Goal: Information Seeking & Learning: Learn about a topic

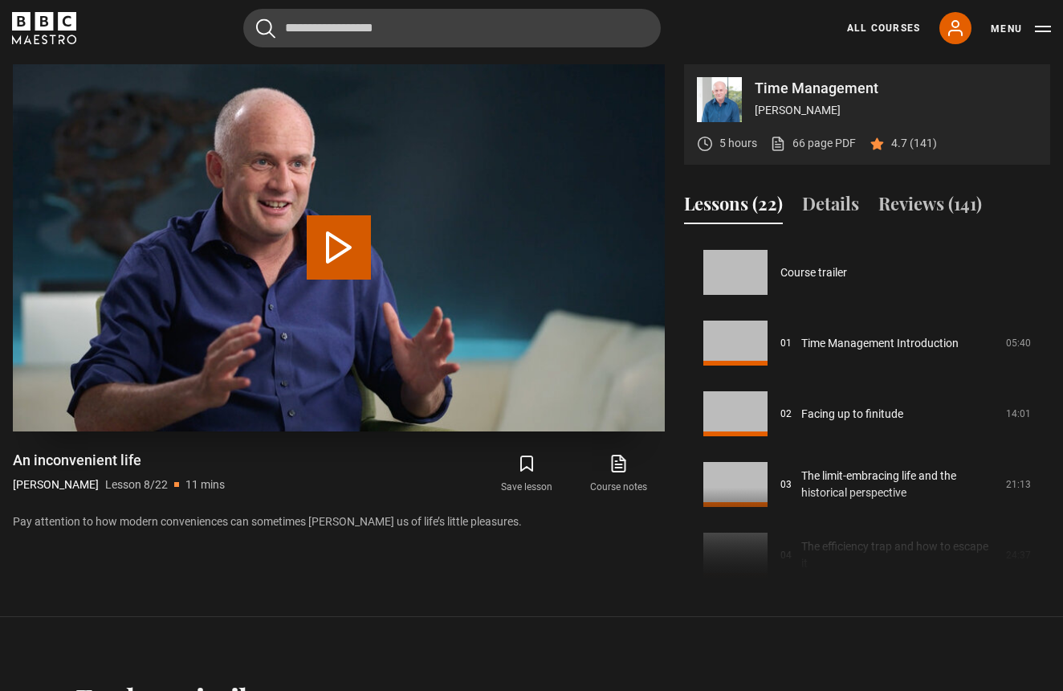
scroll to position [495, 0]
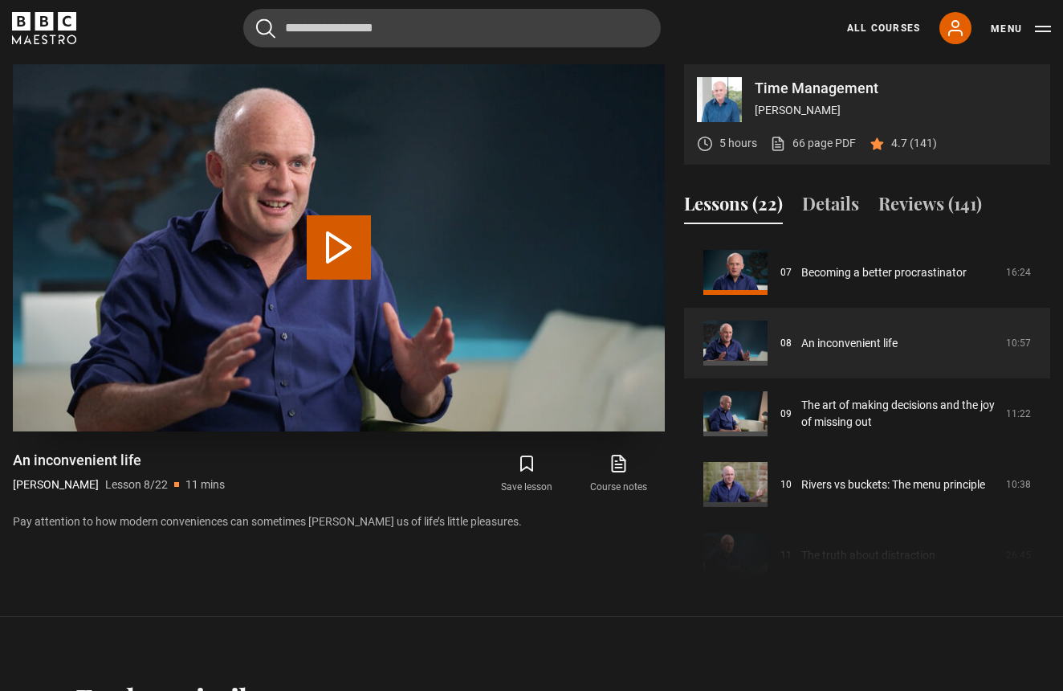
click at [339, 247] on button "Play Lesson An inconvenient life" at bounding box center [339, 247] width 64 height 64
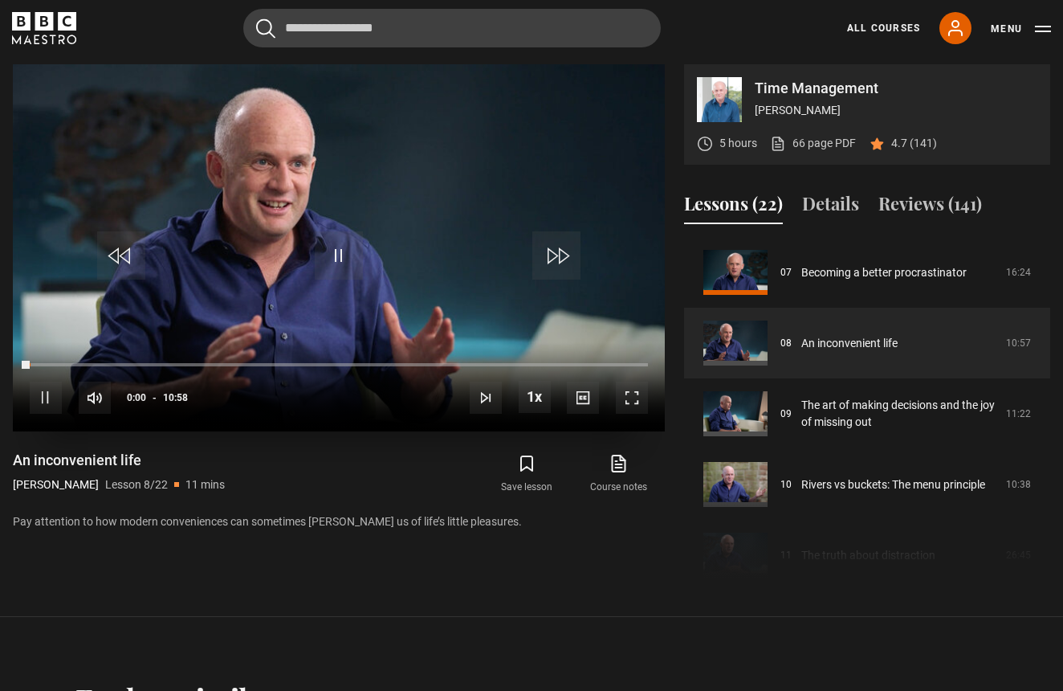
click at [632, 399] on span "Video Player" at bounding box center [632, 398] width 32 height 32
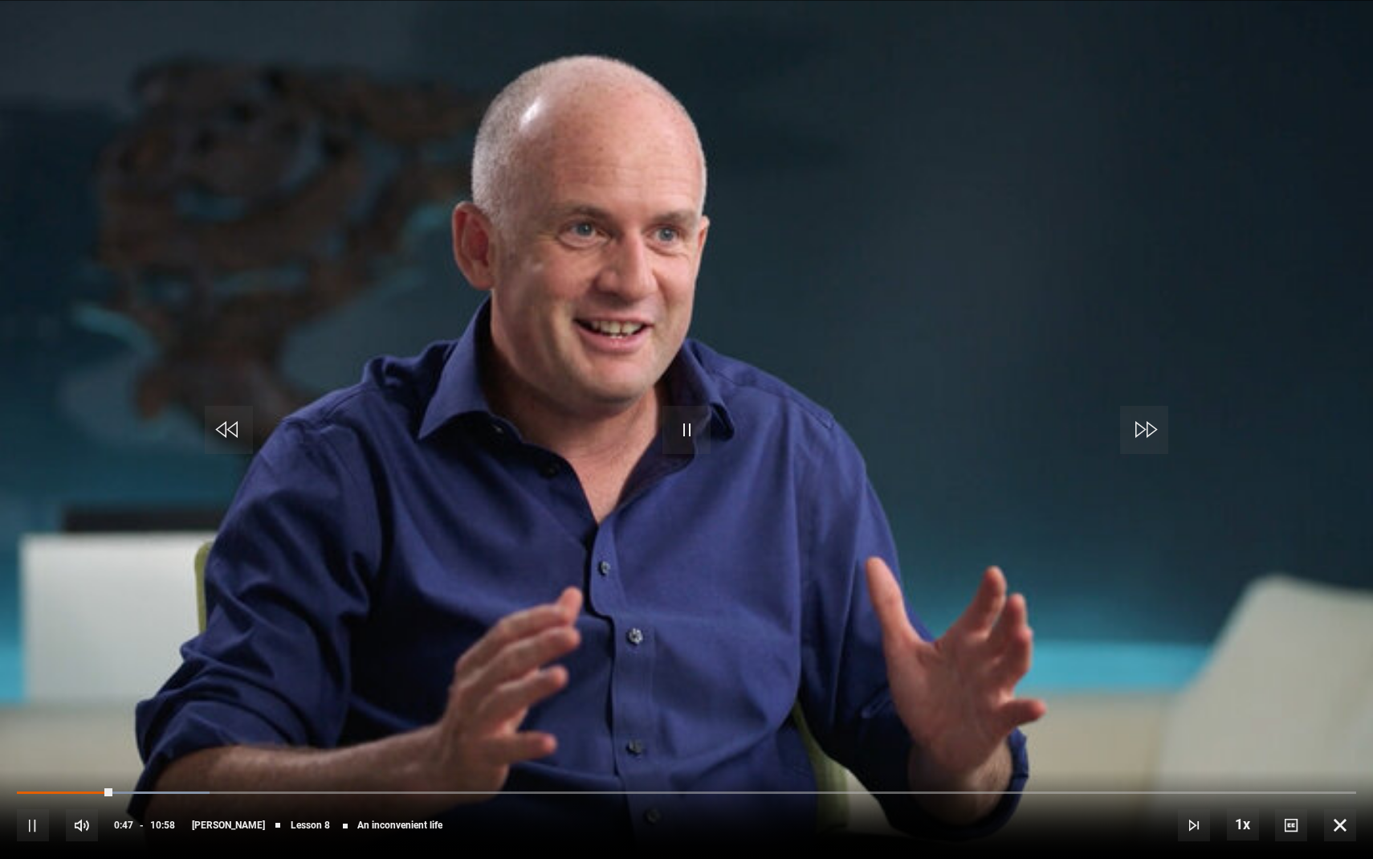
click at [1011, 33] on video-js "Video Player is loading. Play Lesson An inconvenient life 10s Skip Back 10 seco…" at bounding box center [686, 429] width 1373 height 859
click at [996, 10] on video-js "Video Player is loading. Play Lesson An inconvenient life 10s Skip Back 10 seco…" at bounding box center [686, 429] width 1373 height 859
click at [985, 50] on video "Video Player" at bounding box center [686, 429] width 1373 height 859
click at [698, 413] on span "Video Player" at bounding box center [687, 430] width 48 height 48
click at [1014, 71] on video "Video Player" at bounding box center [686, 429] width 1373 height 859
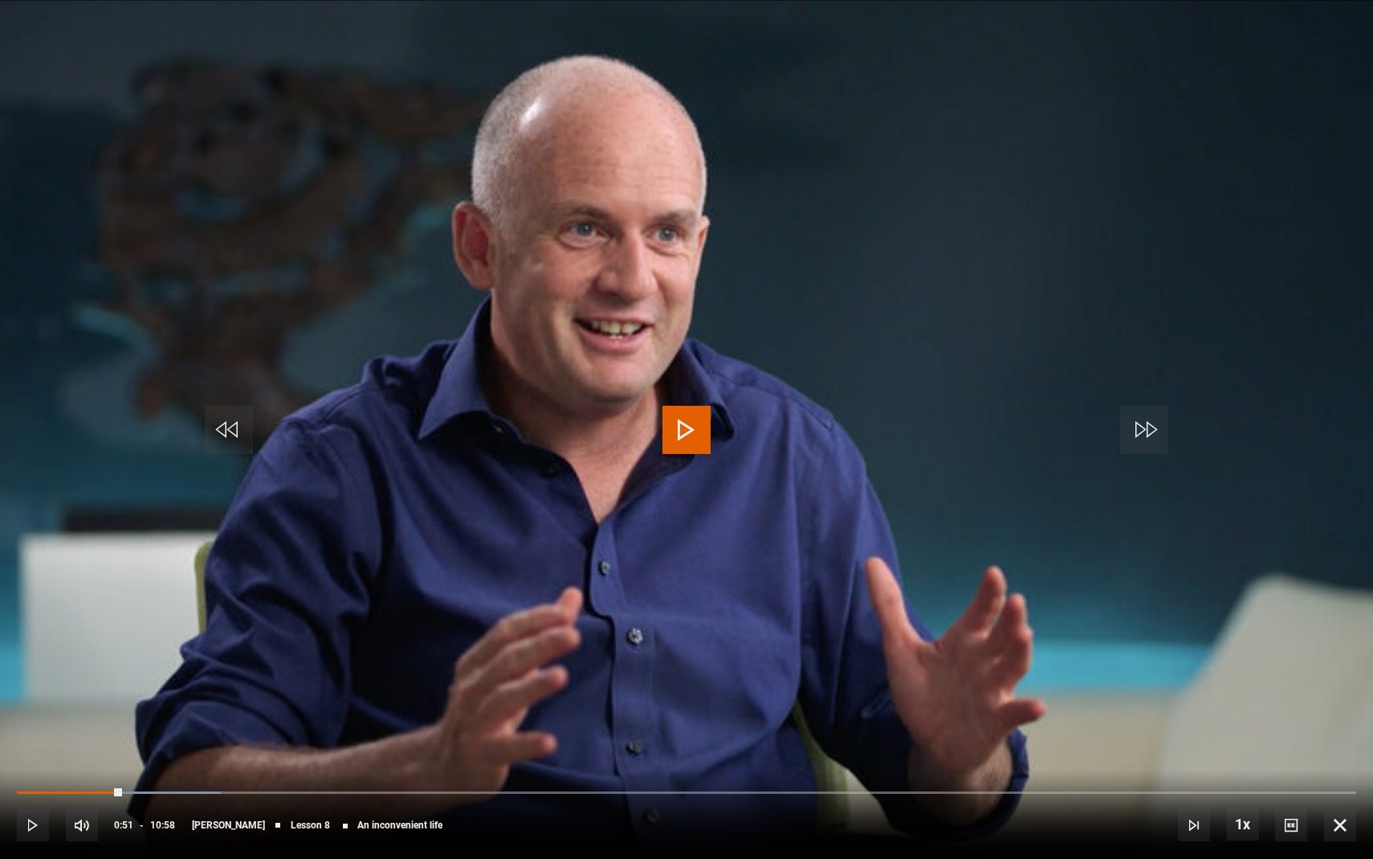
click at [1014, 71] on video "Video Player" at bounding box center [686, 429] width 1373 height 859
drag, startPoint x: 854, startPoint y: 791, endPoint x: 834, endPoint y: 787, distance: 19.7
click at [834, 690] on div "10s Skip Back 10 seconds Play 10s Skip Forward 10 seconds Loaded : 71.17% 06:46…" at bounding box center [686, 813] width 1373 height 89
drag, startPoint x: 830, startPoint y: 790, endPoint x: 786, endPoint y: 787, distance: 44.3
click at [786, 690] on div "06:21" at bounding box center [405, 792] width 777 height 5
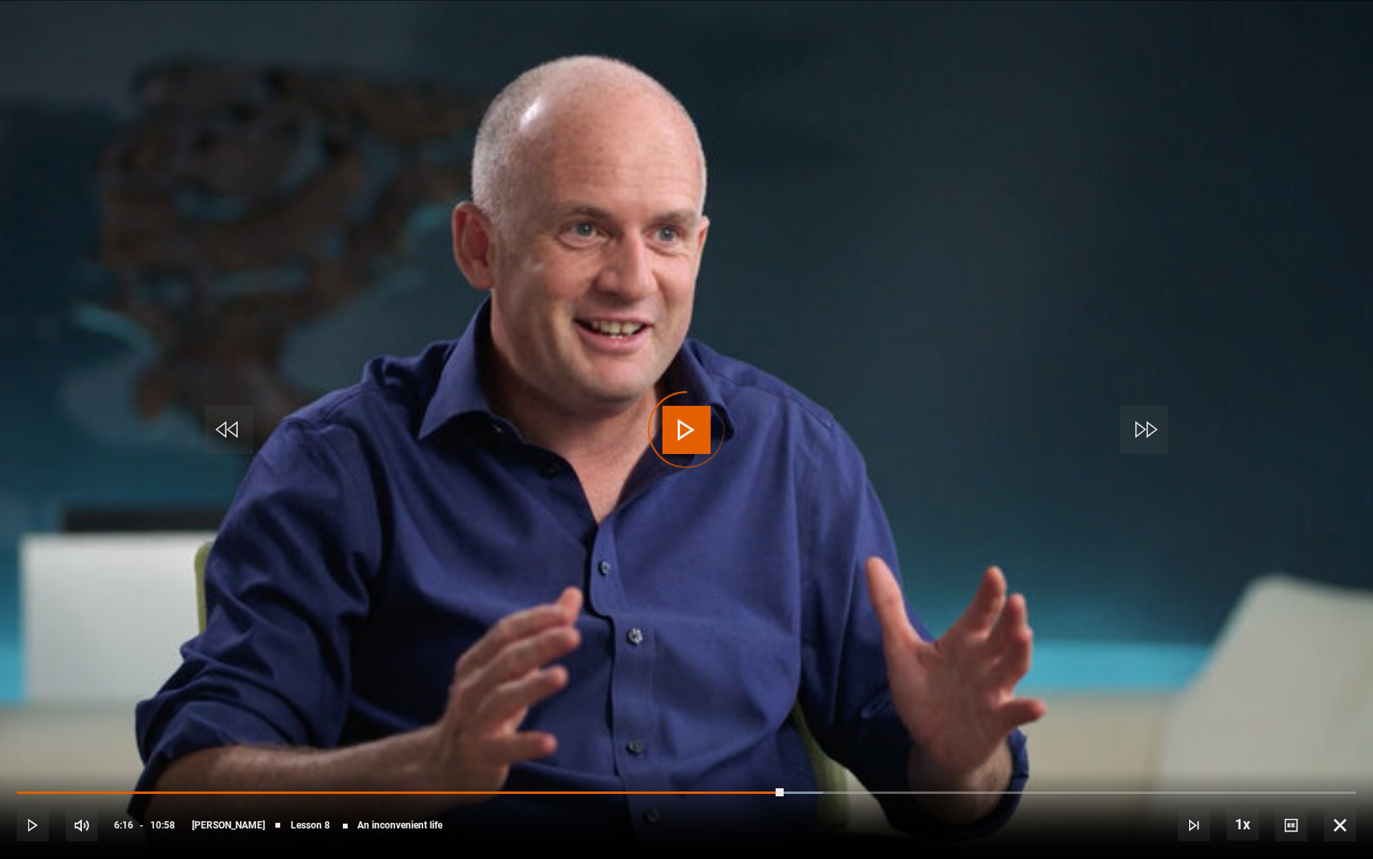
drag, startPoint x: 784, startPoint y: 792, endPoint x: 737, endPoint y: 789, distance: 46.7
click at [737, 690] on div "10s Skip Back 10 seconds Play 10s Skip Forward 10 seconds Loaded : 60.20% 05:55…" at bounding box center [686, 813] width 1373 height 89
click at [737, 690] on div "10s Skip Back 10 seconds Pause 10s Skip Forward 10 seconds Loaded : 60.20% 05:5…" at bounding box center [686, 813] width 1373 height 89
click at [228, 436] on span "Video Player" at bounding box center [229, 430] width 48 height 48
drag, startPoint x: 238, startPoint y: 444, endPoint x: 519, endPoint y: 635, distance: 339.9
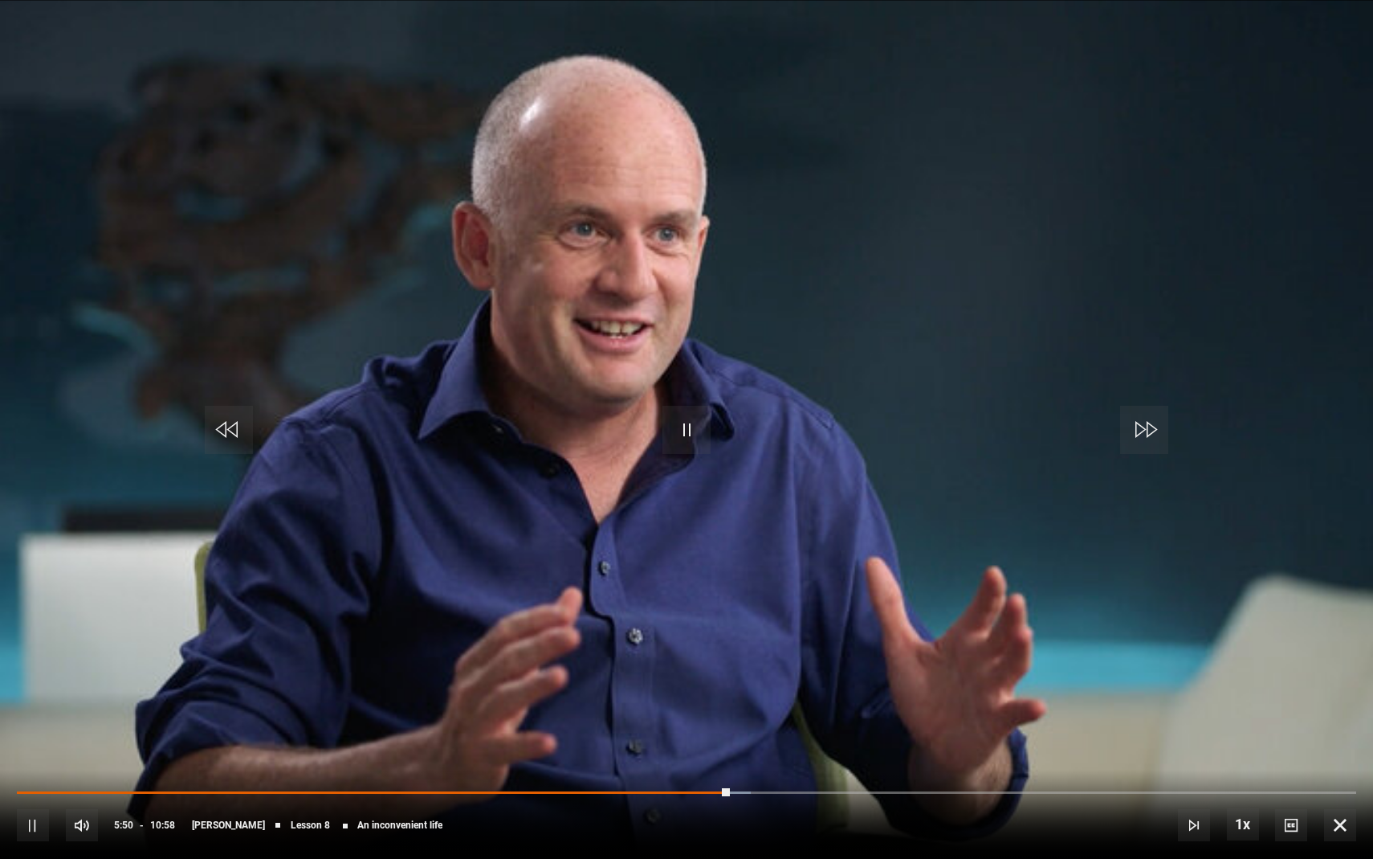
click at [512, 635] on video-js "Video Player is loading. Play Lesson An inconvenient life 10s Skip Back 10 seco…" at bounding box center [686, 429] width 1373 height 859
drag, startPoint x: 724, startPoint y: 787, endPoint x: 651, endPoint y: 788, distance: 73.9
click at [651, 690] on div "10s Skip Back 10 seconds Pause 10s Skip Forward 10 seconds Loaded : 56.16% 05:4…" at bounding box center [686, 813] width 1373 height 89
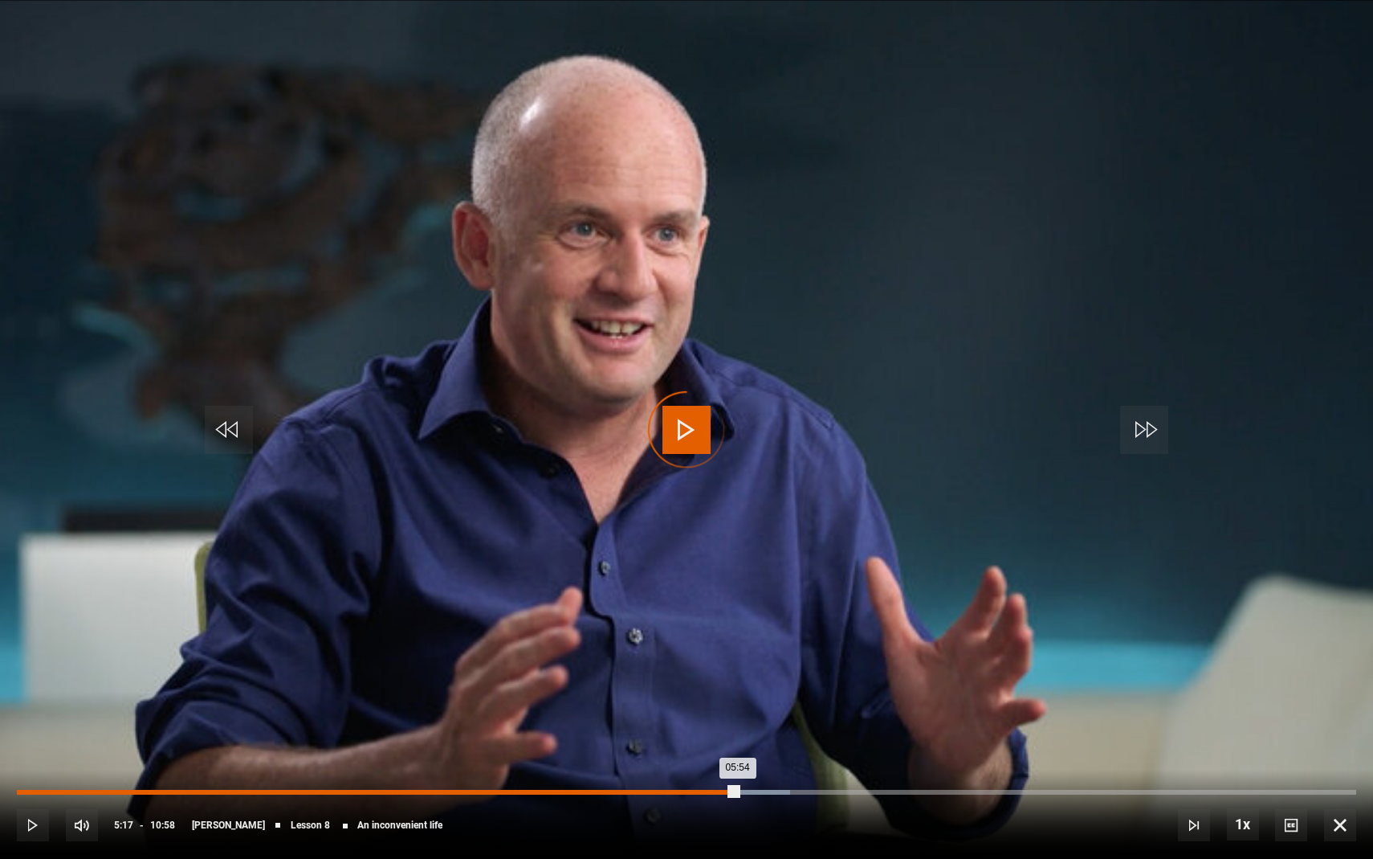
click at [663, 690] on div "05:17" at bounding box center [664, 792] width 2 height 5
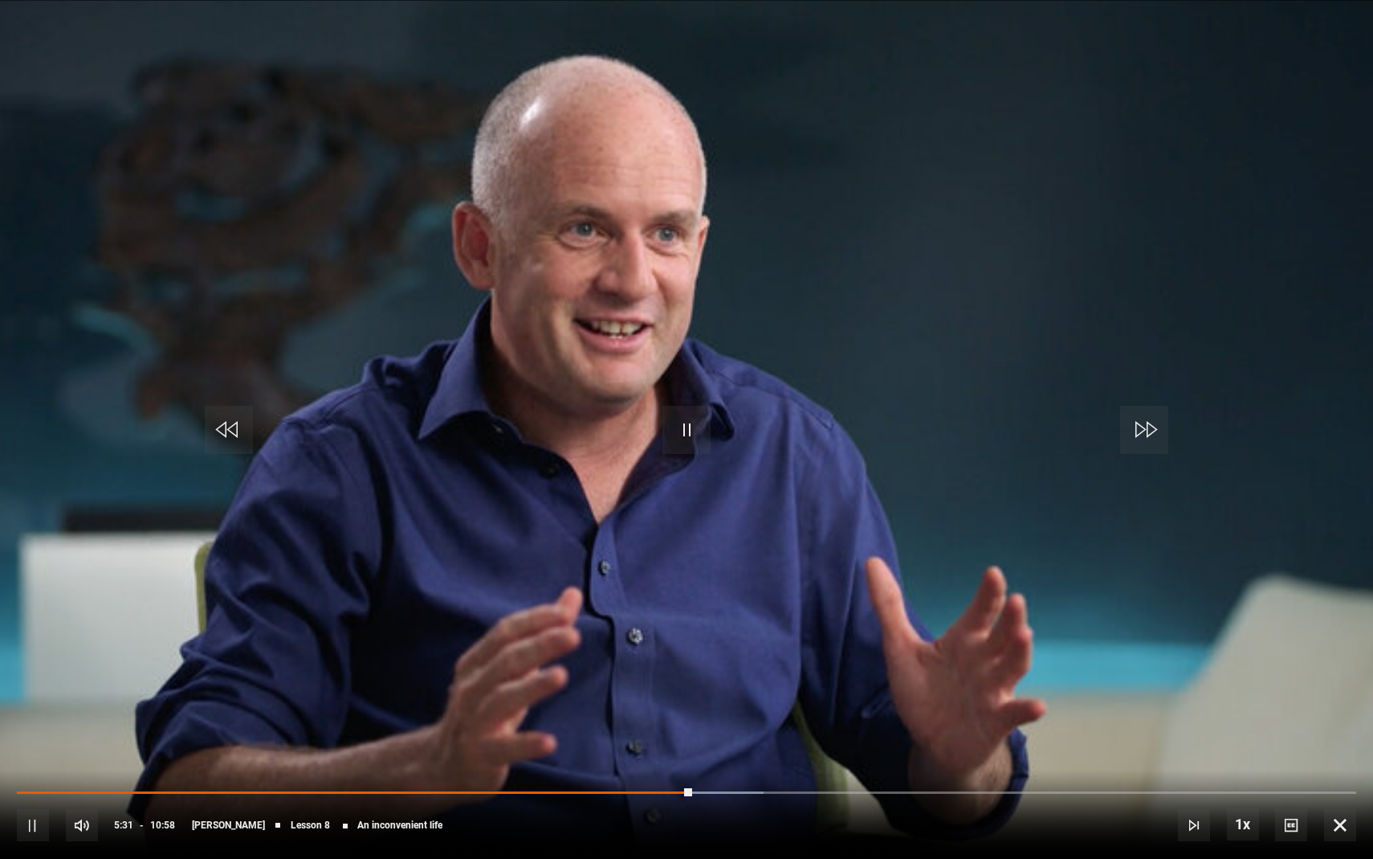
click at [690, 436] on span "Video Player" at bounding box center [687, 430] width 48 height 48
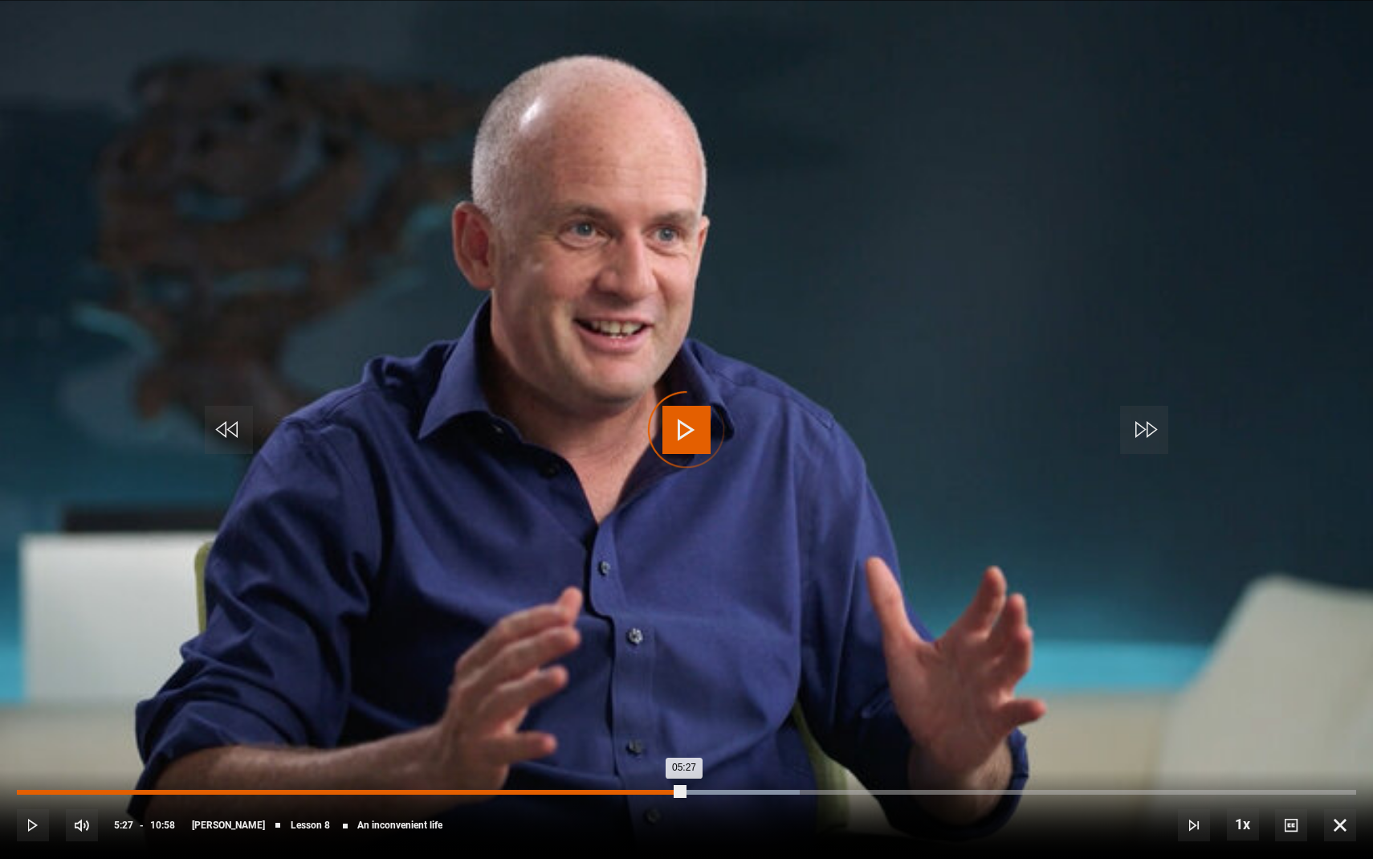
click at [683, 690] on div "05:27" at bounding box center [350, 792] width 667 height 5
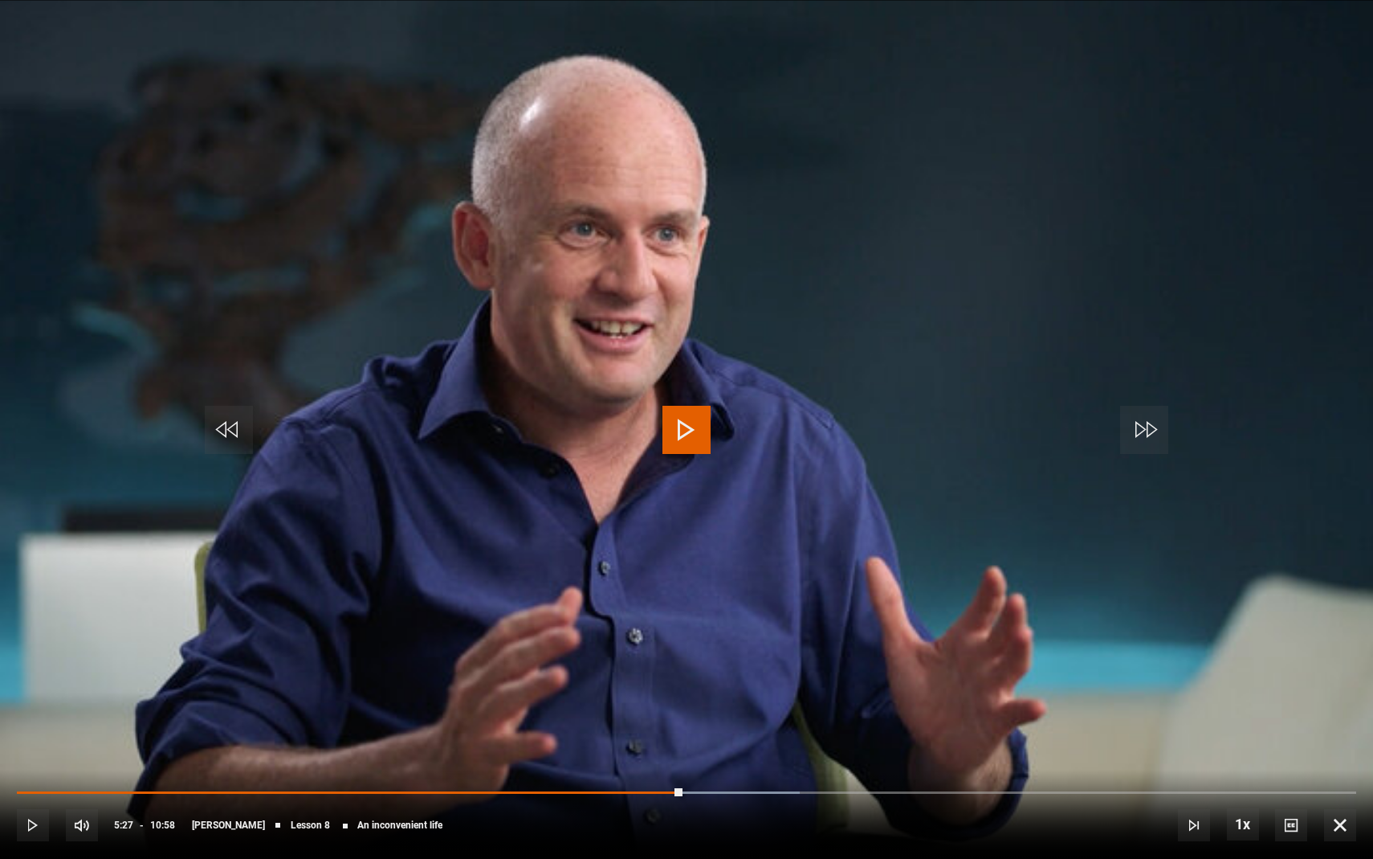
click at [687, 436] on span "Video Player" at bounding box center [687, 430] width 48 height 48
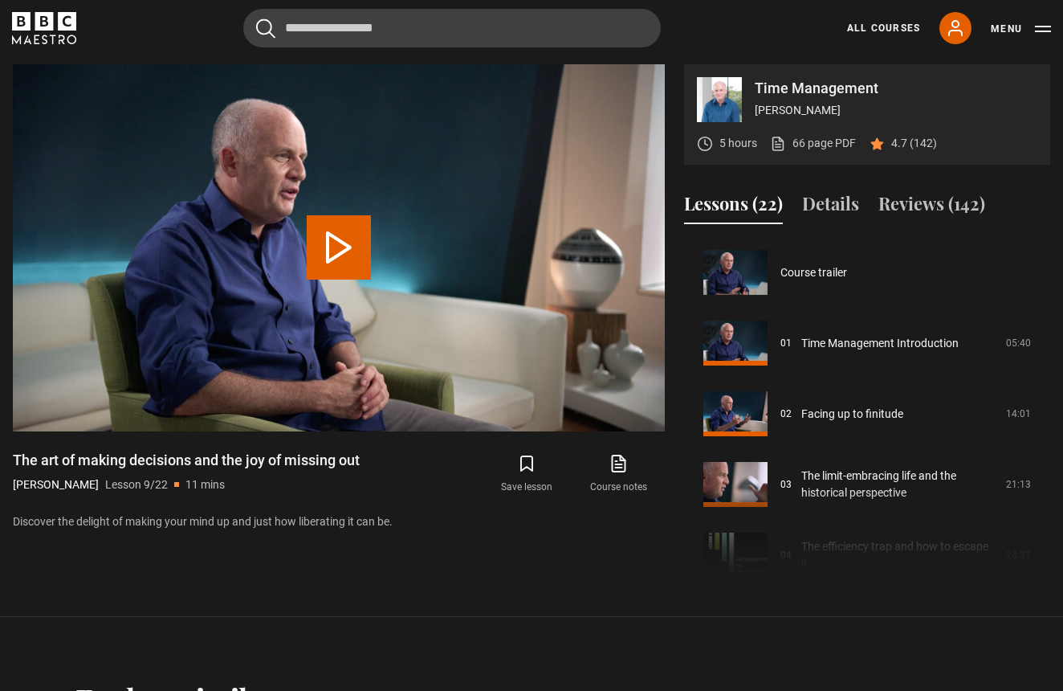
scroll to position [565, 0]
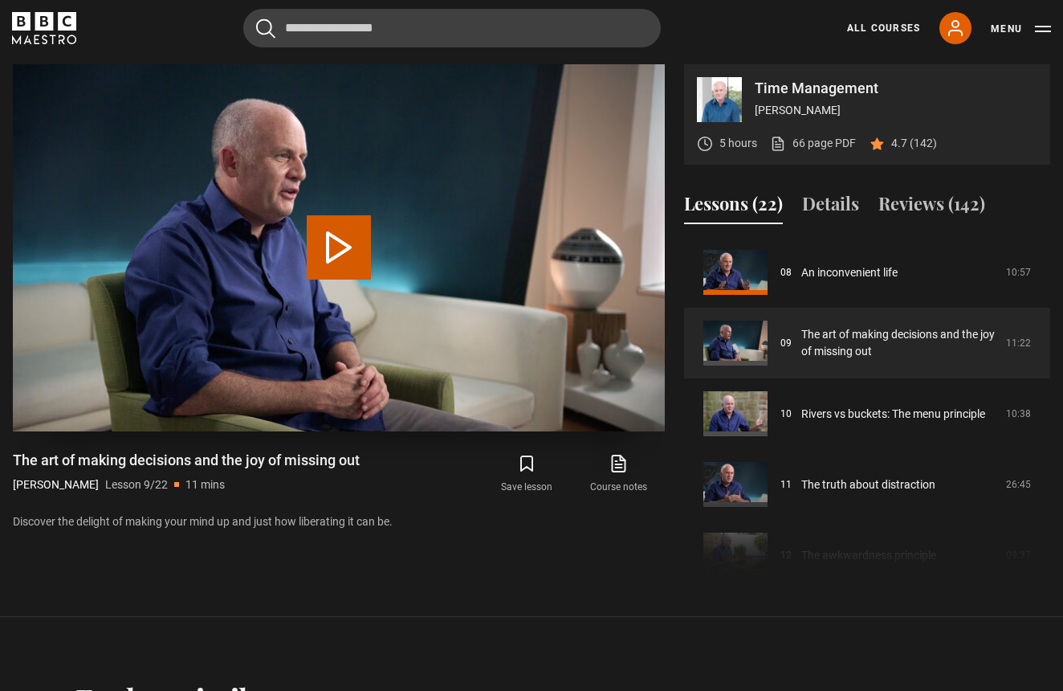
click at [357, 251] on button "Play Lesson The art of making decisions and the joy of missing out" at bounding box center [339, 247] width 64 height 64
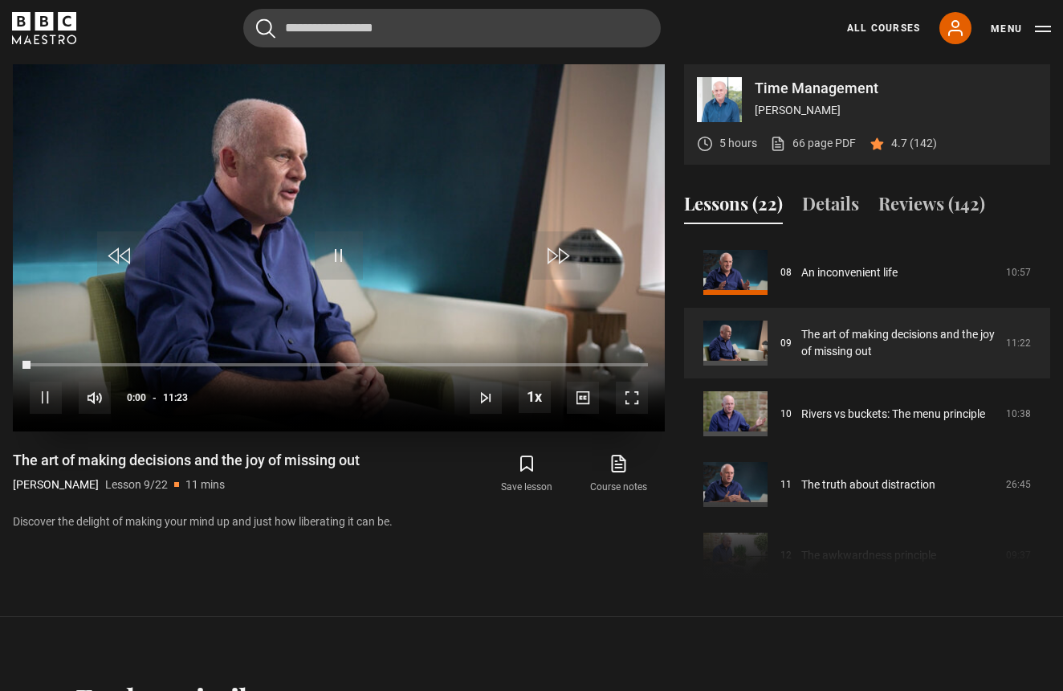
click at [626, 398] on span "Video Player" at bounding box center [632, 398] width 32 height 32
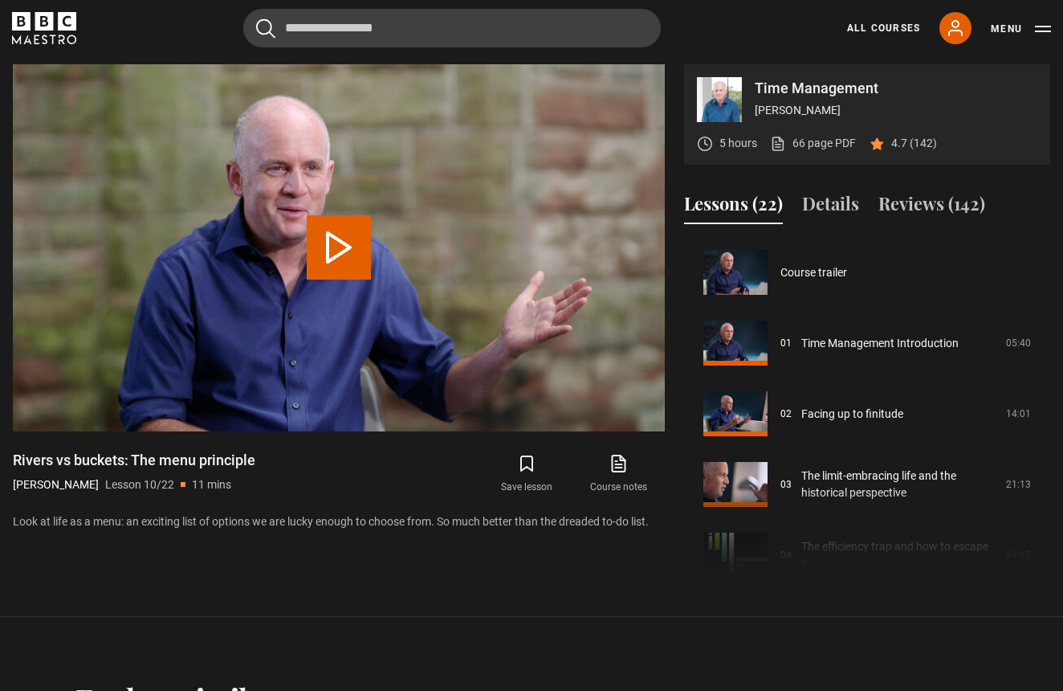
scroll to position [636, 0]
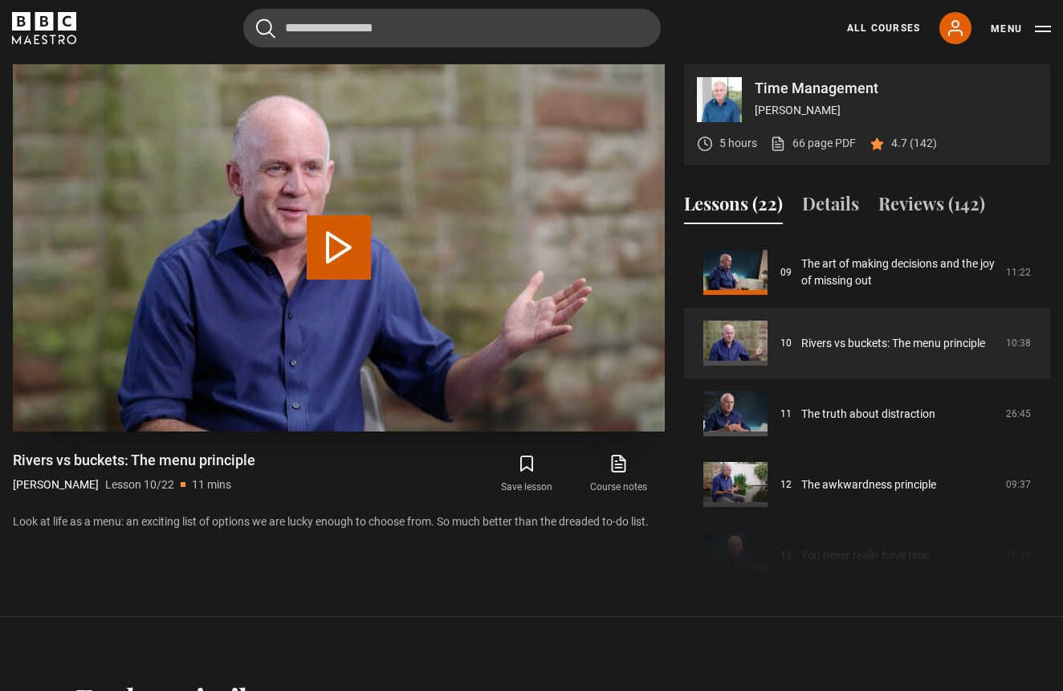
click at [353, 268] on button "Play Lesson Rivers vs buckets: The menu principle" at bounding box center [339, 247] width 64 height 64
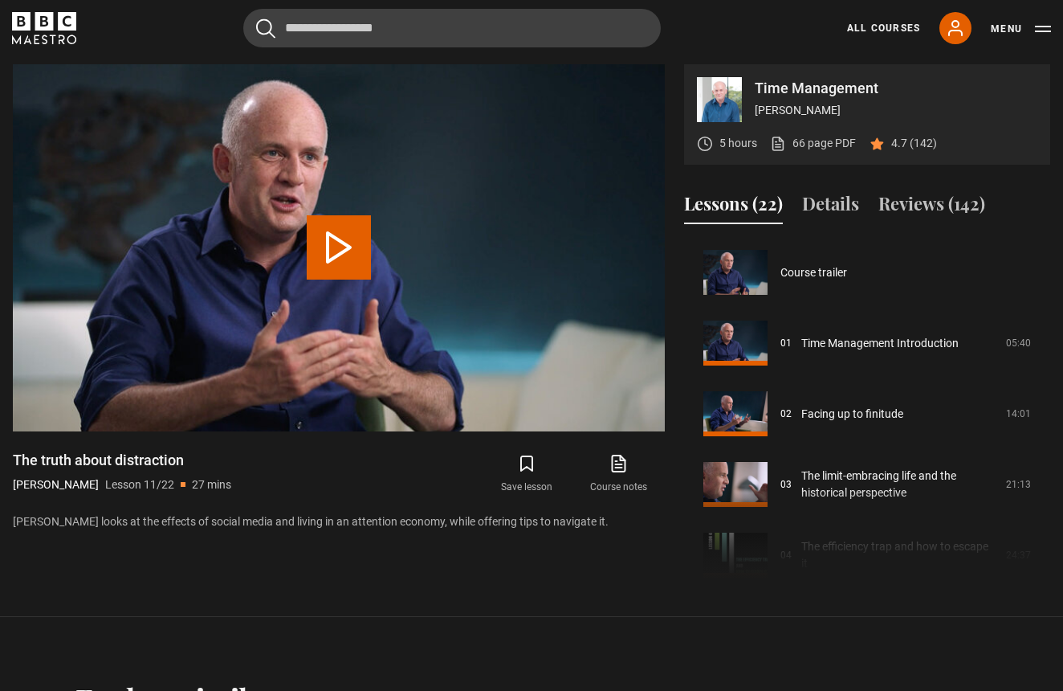
scroll to position [707, 0]
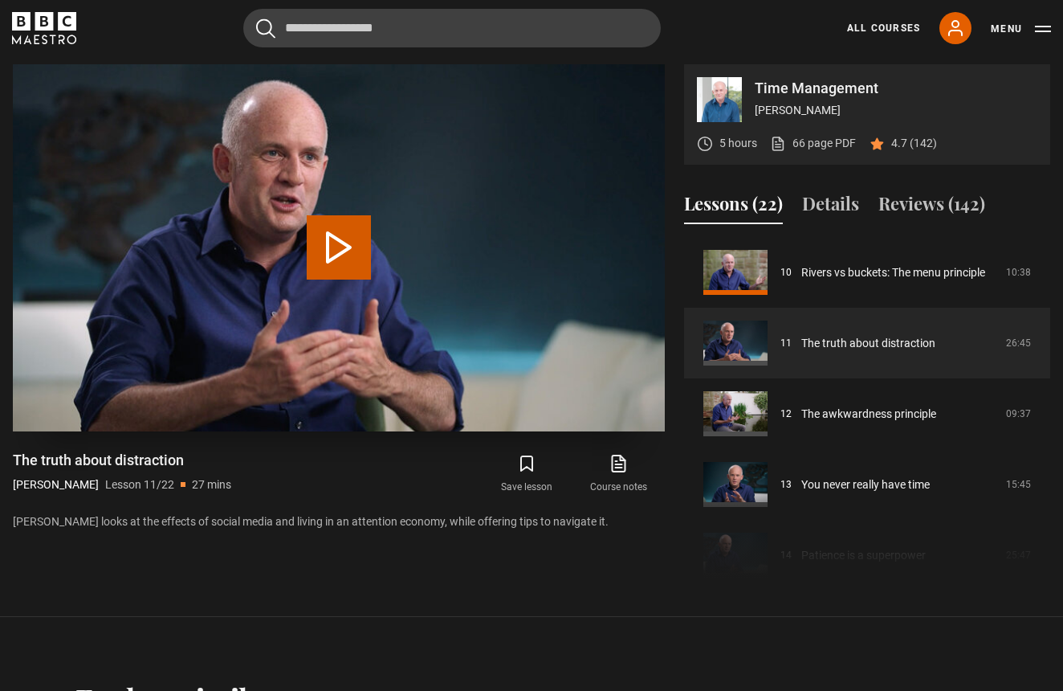
click at [335, 271] on button "Play Lesson The truth about distraction" at bounding box center [339, 247] width 64 height 64
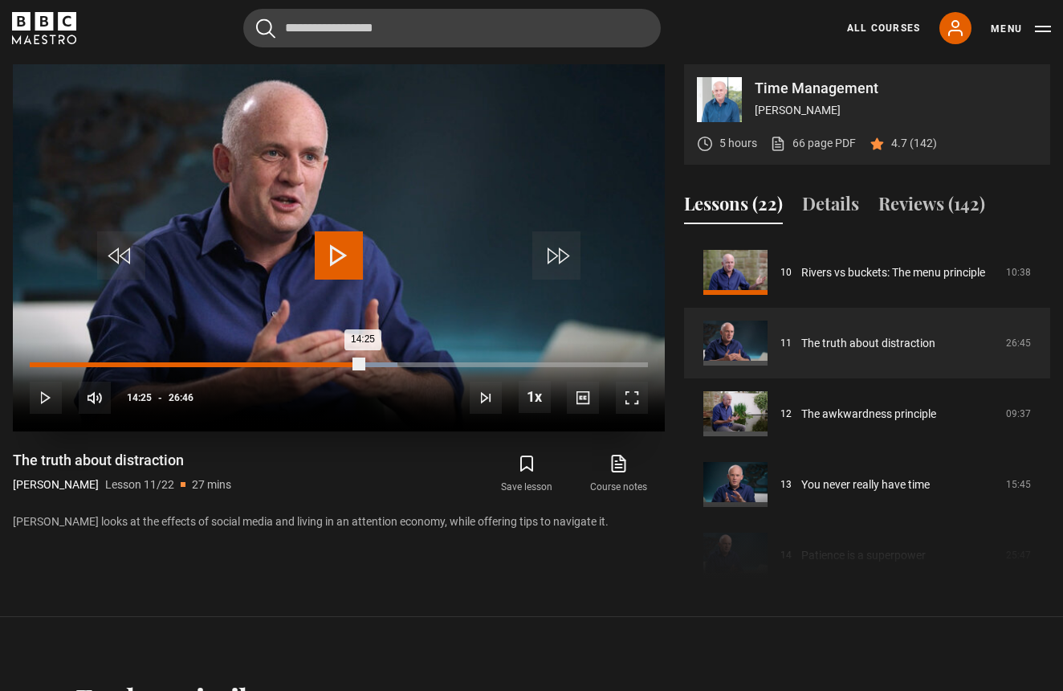
drag, startPoint x: 375, startPoint y: 365, endPoint x: 362, endPoint y: 365, distance: 12.9
click at [362, 365] on div "14:25" at bounding box center [196, 364] width 333 height 5
drag, startPoint x: 362, startPoint y: 364, endPoint x: 349, endPoint y: 363, distance: 13.7
click at [349, 363] on div "13:58" at bounding box center [191, 364] width 323 height 5
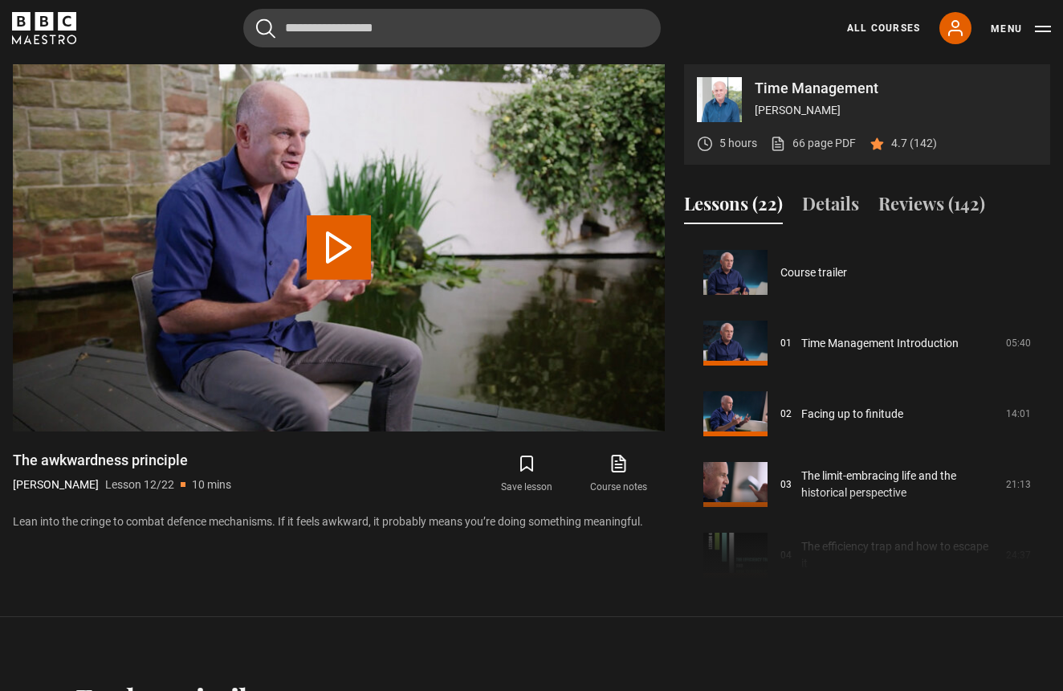
scroll to position [777, 0]
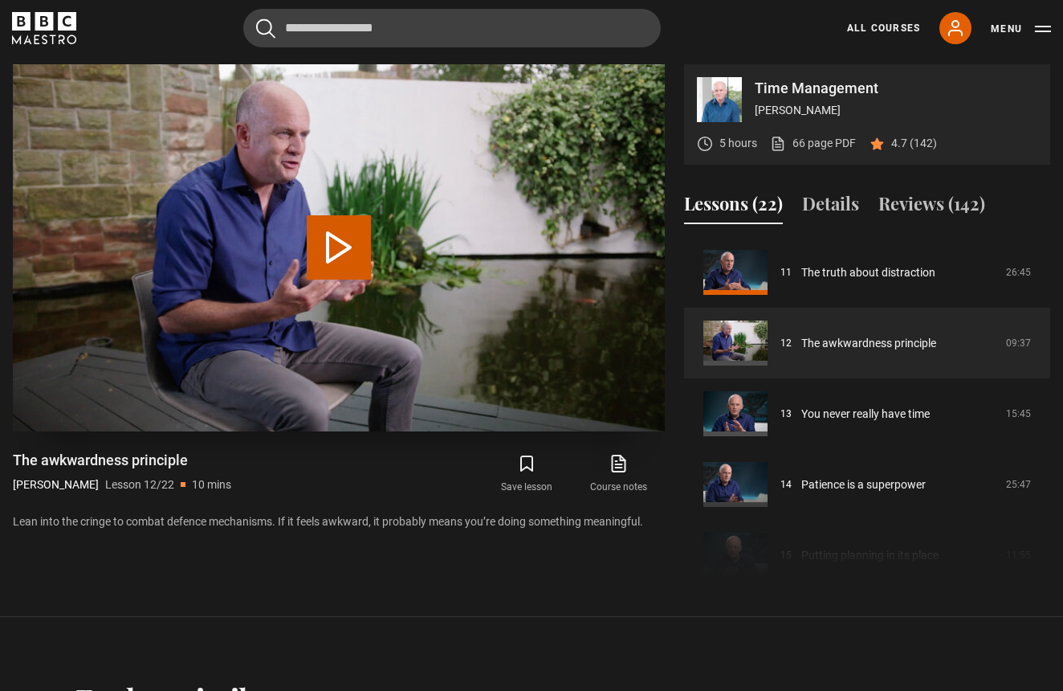
click at [359, 272] on button "Play Lesson The awkwardness principle" at bounding box center [339, 247] width 64 height 64
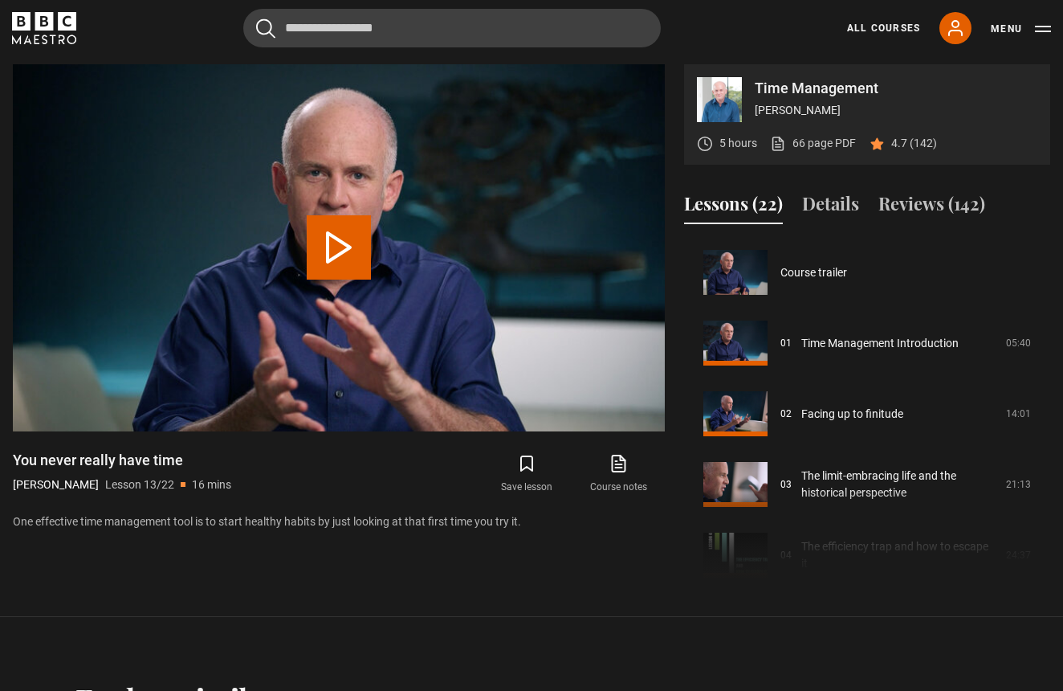
scroll to position [848, 0]
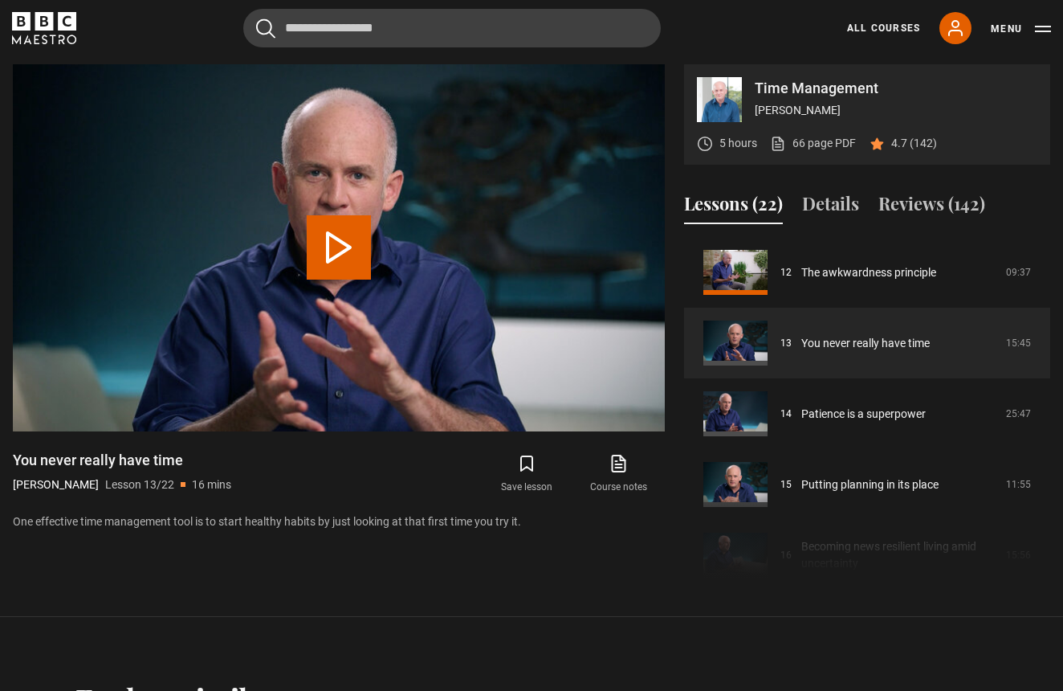
click at [359, 272] on button "Play Lesson You never really have time" at bounding box center [339, 247] width 64 height 64
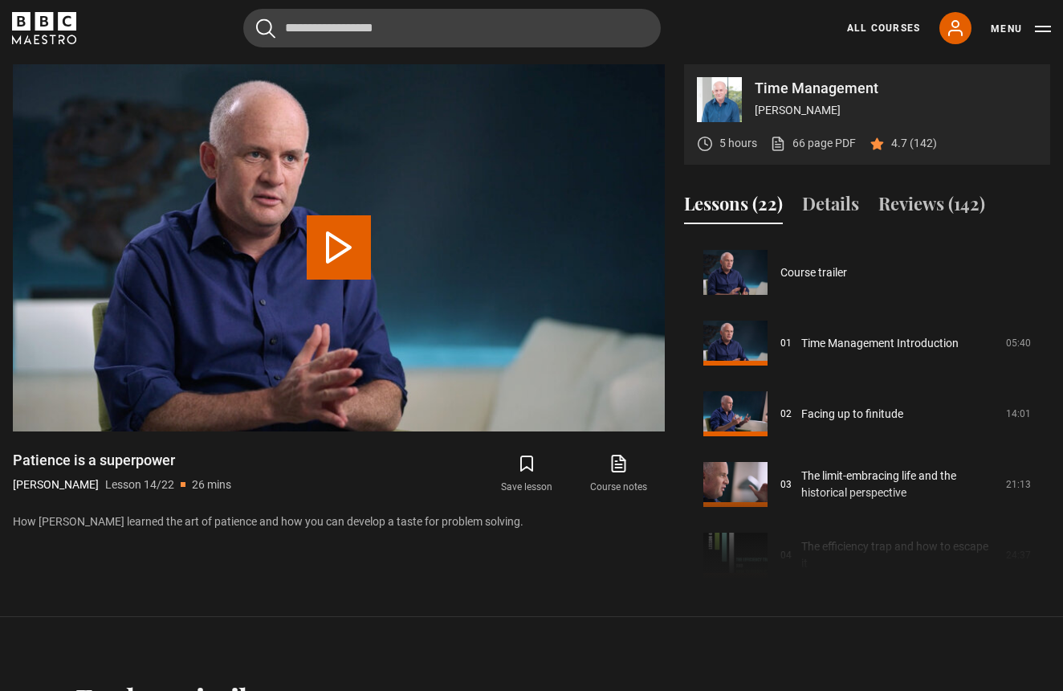
scroll to position [919, 0]
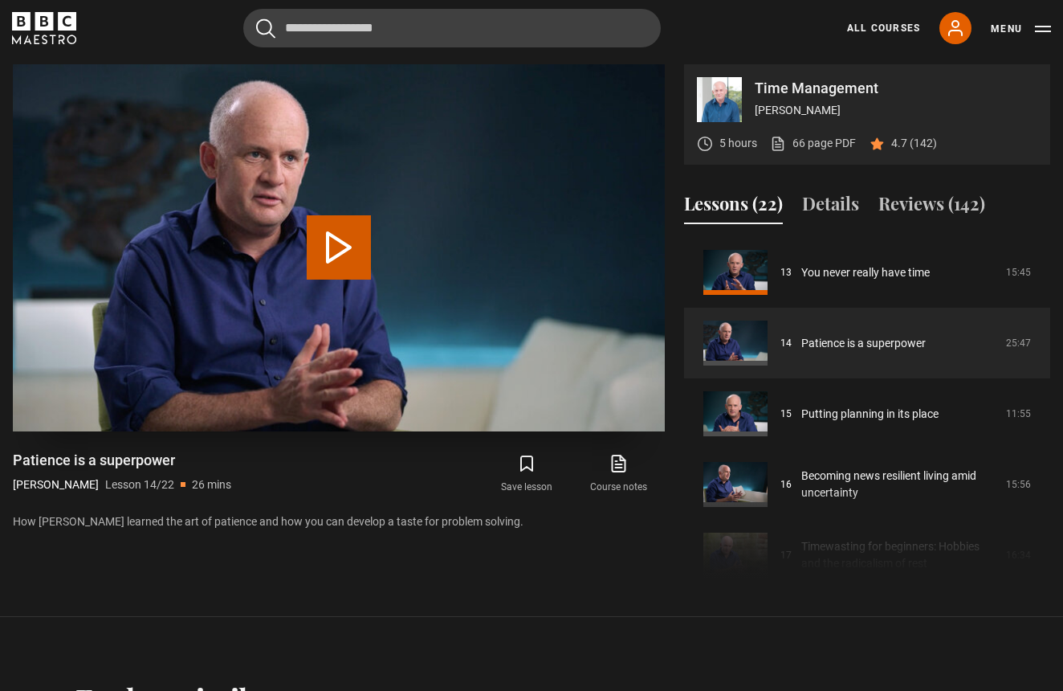
click at [337, 265] on button "Play Lesson Patience is a superpower" at bounding box center [339, 247] width 64 height 64
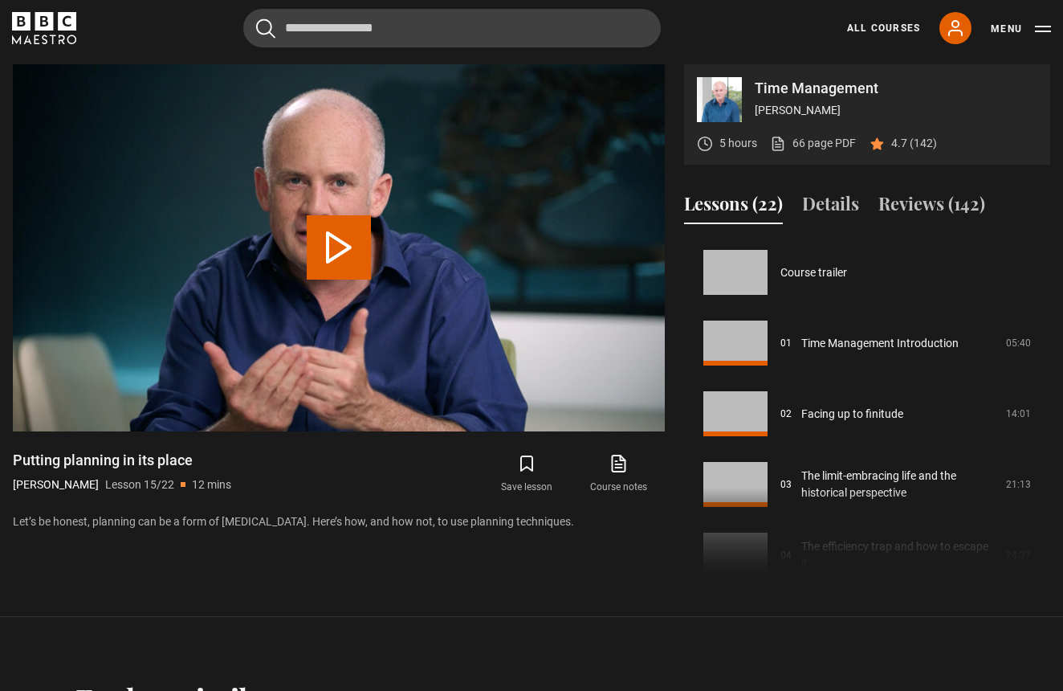
scroll to position [990, 0]
